Goal: Find specific page/section: Find specific page/section

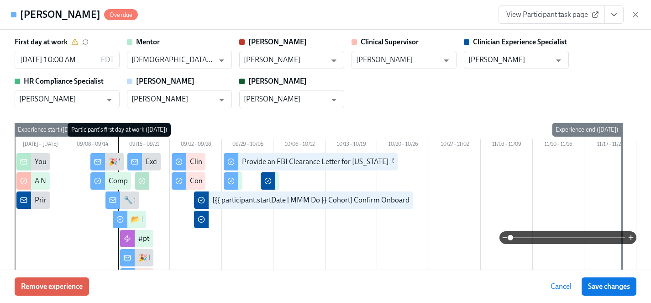
scroll to position [1778, 0]
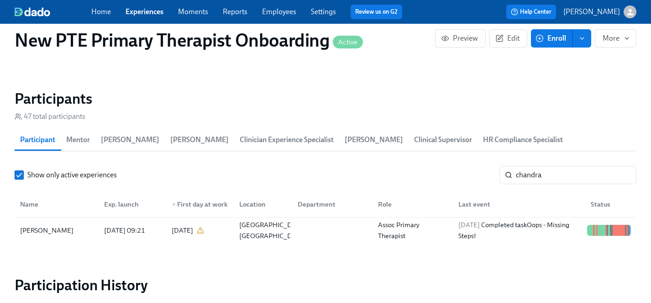
click at [142, 17] on div "Home Experiences Moments Reports Employees Settings Review us on G2" at bounding box center [250, 12] width 318 height 15
click at [142, 11] on link "Experiences" at bounding box center [145, 11] width 38 height 9
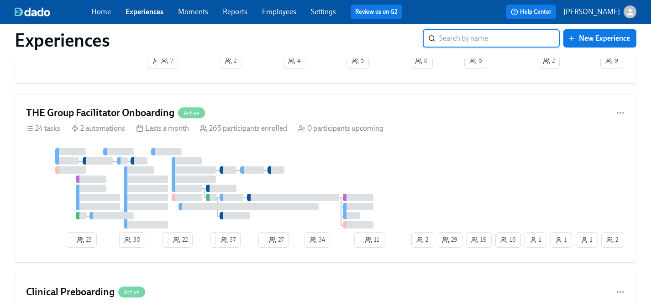
scroll to position [836, 0]
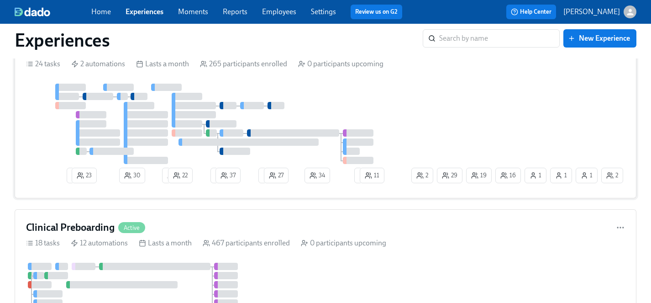
click at [361, 111] on div at bounding box center [218, 124] width 384 height 80
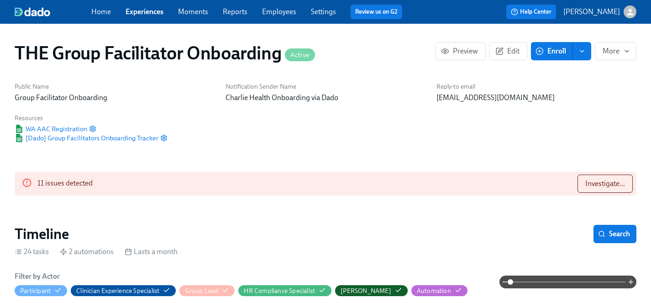
click at [146, 12] on link "Experiences" at bounding box center [145, 11] width 38 height 9
